Goal: Task Accomplishment & Management: Manage account settings

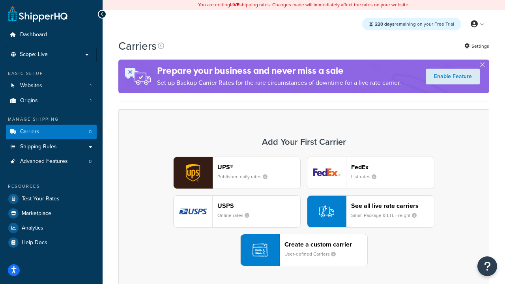
click at [304, 212] on div "UPS® Published daily rates FedEx List rates USPS Online rates See all live rate…" at bounding box center [304, 212] width 354 height 110
click at [393, 167] on header "FedEx" at bounding box center [392, 166] width 83 height 7
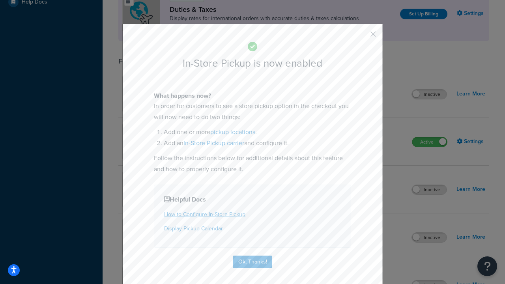
click at [362, 37] on button "button" at bounding box center [362, 37] width 2 height 2
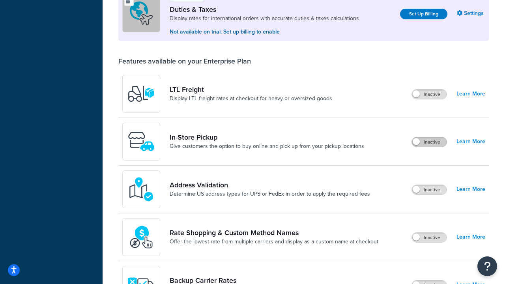
scroll to position [241, 0]
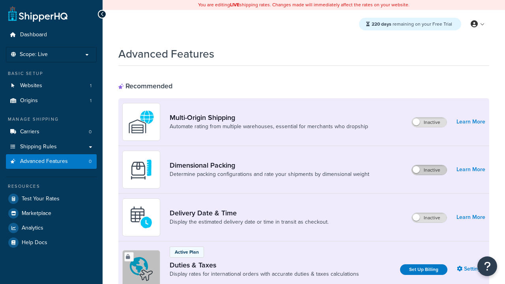
click at [429, 170] on label "Inactive" at bounding box center [429, 169] width 35 height 9
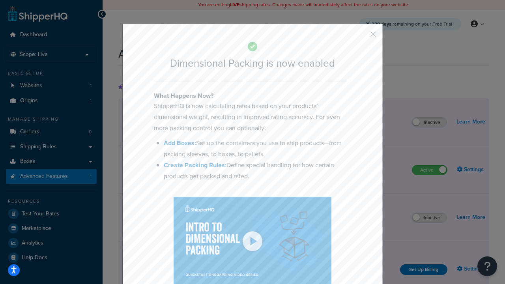
click at [362, 37] on button "button" at bounding box center [362, 37] width 2 height 2
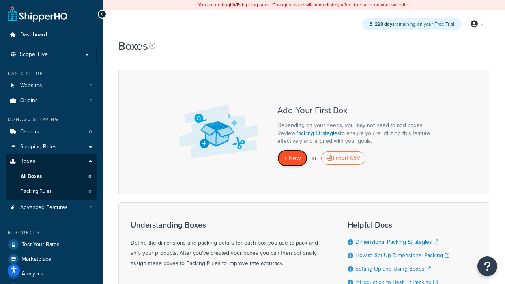
click at [292, 158] on span "+ New" at bounding box center [292, 158] width 17 height 9
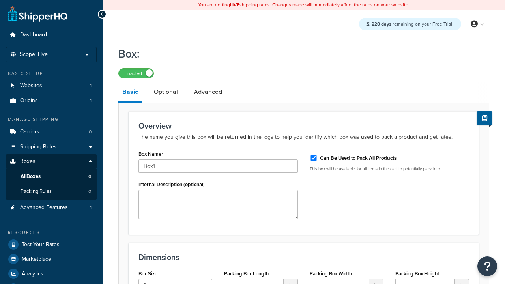
select select "usps_small"
type input "8.5"
type input "5"
type input "1.5"
type input "Box1"
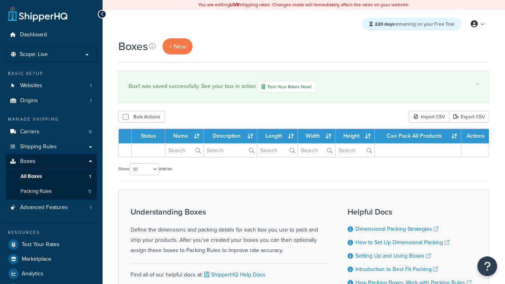
click at [151, 137] on th "Status" at bounding box center [149, 136] width 34 height 14
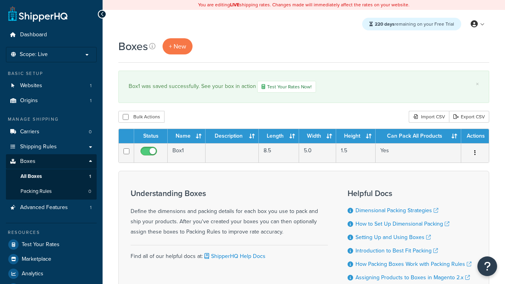
click at [151, 137] on th "Status" at bounding box center [151, 136] width 34 height 14
click at [187, 137] on th "Name" at bounding box center [187, 136] width 38 height 14
click at [232, 137] on th "Description" at bounding box center [232, 136] width 53 height 14
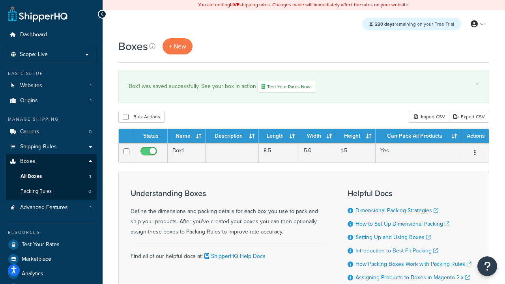
click at [279, 137] on th "Length" at bounding box center [279, 136] width 40 height 14
click at [318, 137] on th "Width" at bounding box center [317, 136] width 37 height 14
click at [356, 137] on th "Height" at bounding box center [355, 136] width 39 height 14
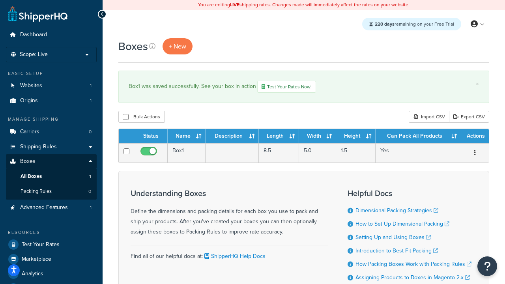
click at [356, 137] on th "Height" at bounding box center [355, 136] width 39 height 14
click at [418, 137] on th "Can Pack All Products" at bounding box center [419, 136] width 86 height 14
click at [475, 137] on th "Actions" at bounding box center [475, 136] width 28 height 14
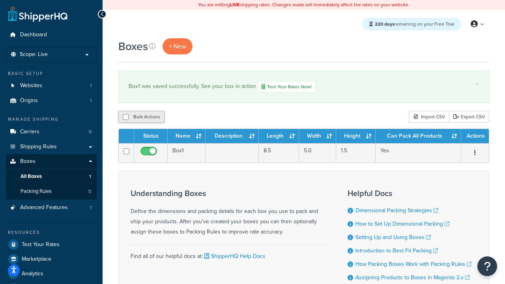
click at [126, 118] on input "checkbox" at bounding box center [126, 117] width 6 height 6
checkbox input "true"
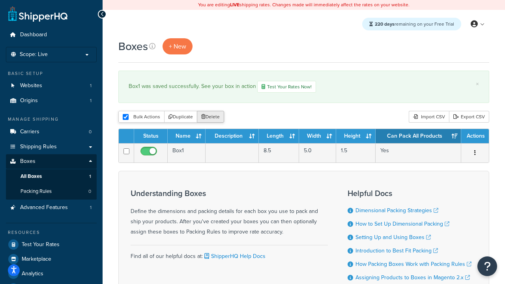
click at [212, 118] on button "Delete" at bounding box center [210, 117] width 27 height 12
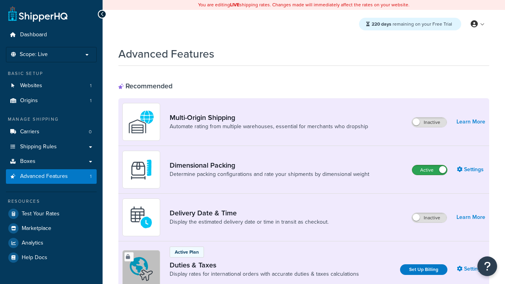
click at [430, 170] on label "Active" at bounding box center [429, 169] width 35 height 9
